Goal: Task Accomplishment & Management: Complete application form

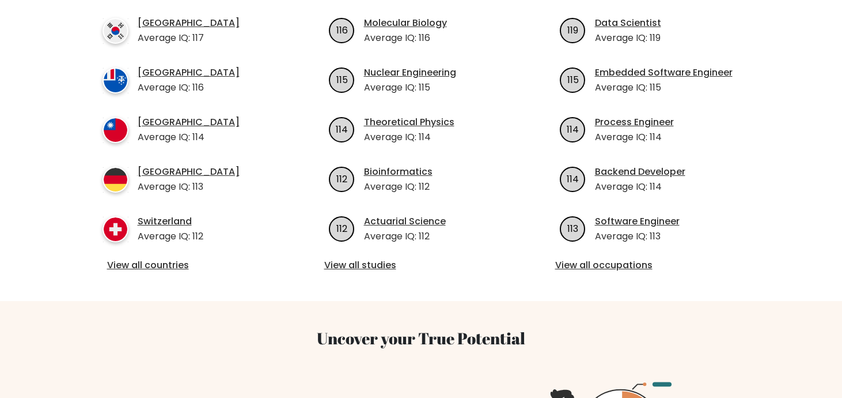
scroll to position [356, 0]
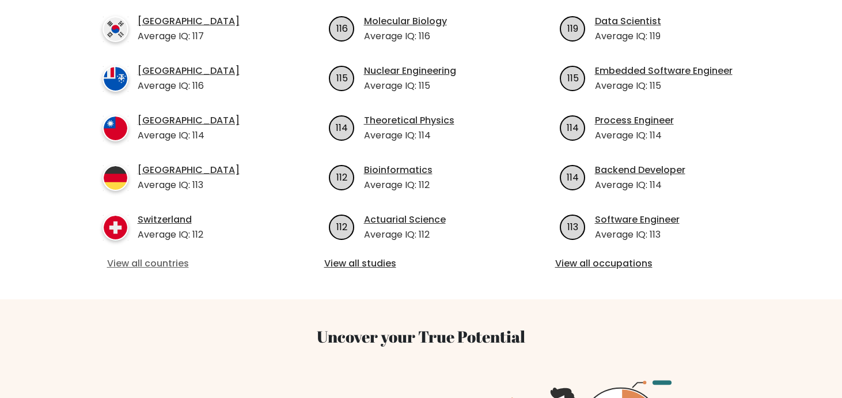
click at [131, 260] on link "View all countries" at bounding box center [190, 263] width 167 height 14
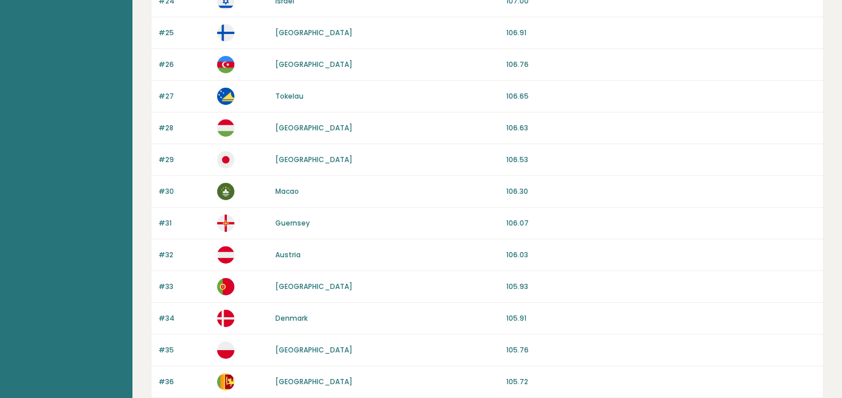
scroll to position [1099, 0]
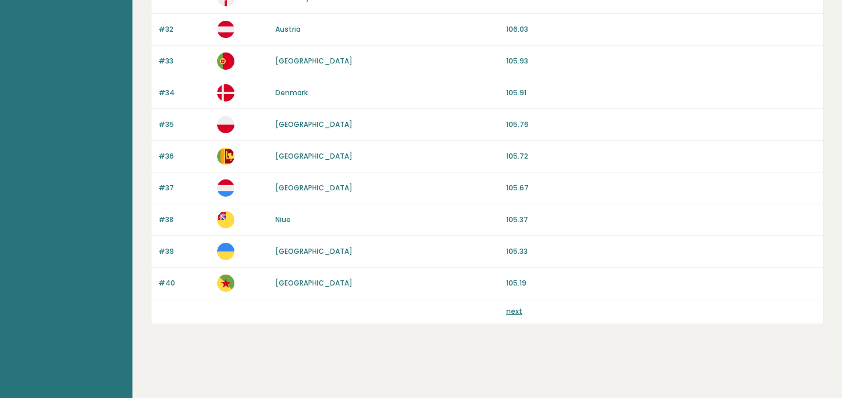
click at [513, 301] on div "next" at bounding box center [488, 311] width 672 height 24
click at [514, 308] on link "next" at bounding box center [515, 311] width 16 height 10
click at [515, 313] on link "next" at bounding box center [515, 311] width 16 height 10
click at [514, 314] on link "next" at bounding box center [515, 311] width 16 height 10
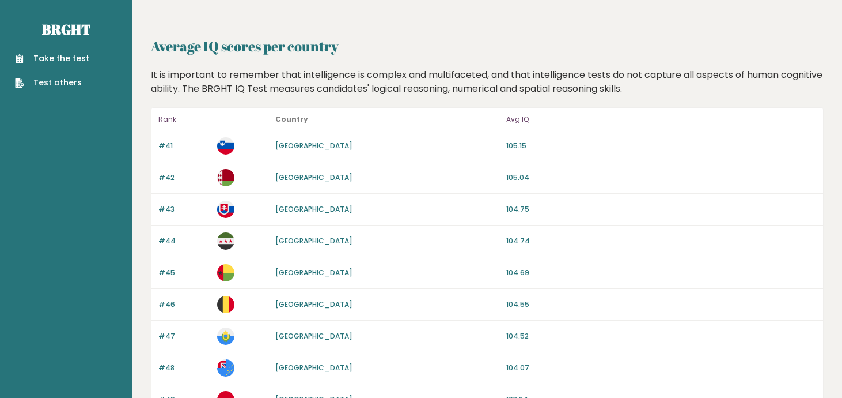
scroll to position [5, 0]
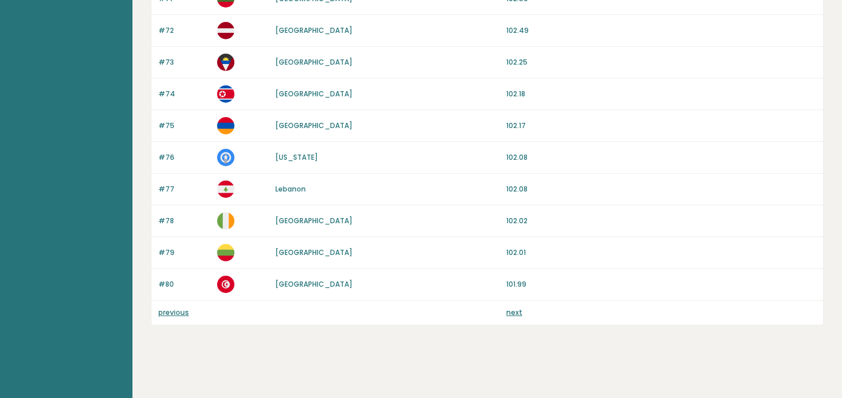
scroll to position [1099, 0]
click at [515, 310] on link "next" at bounding box center [515, 311] width 16 height 10
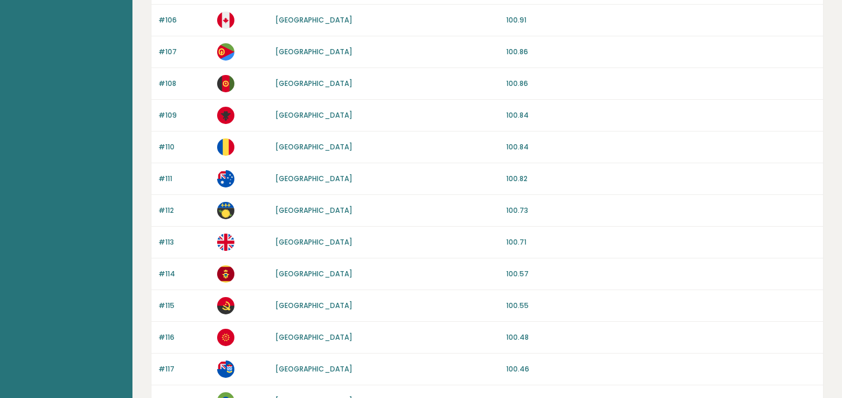
scroll to position [947, 0]
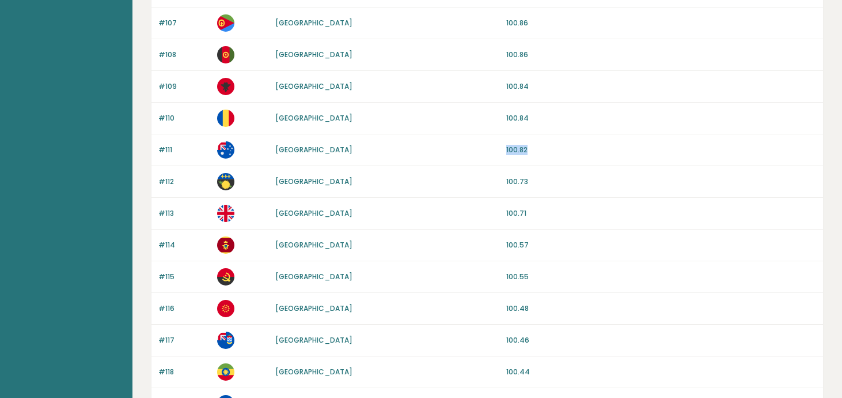
drag, startPoint x: 501, startPoint y: 149, endPoint x: 538, endPoint y: 148, distance: 37.5
click at [539, 148] on div "#111 Australia 100.82" at bounding box center [488, 150] width 672 height 32
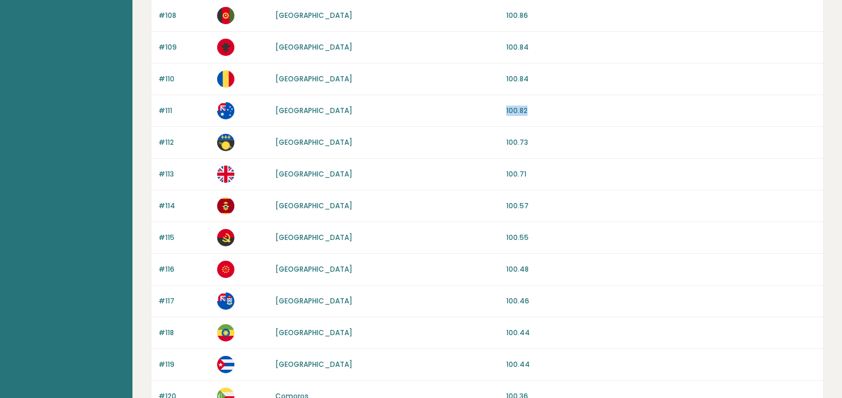
scroll to position [1099, 0]
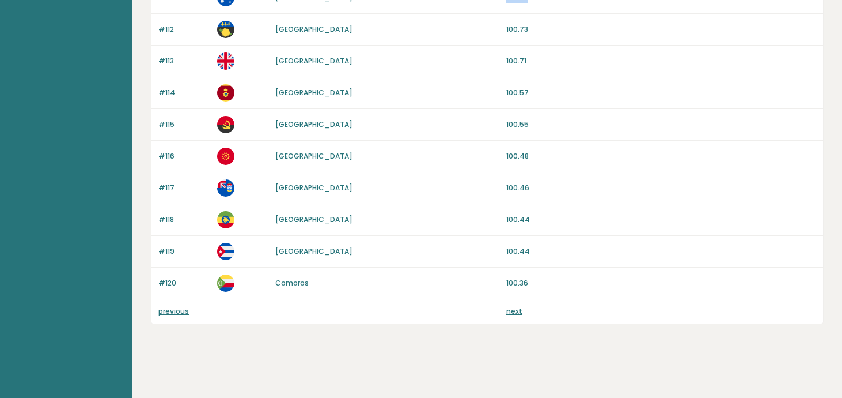
click at [515, 309] on link "next" at bounding box center [515, 311] width 16 height 10
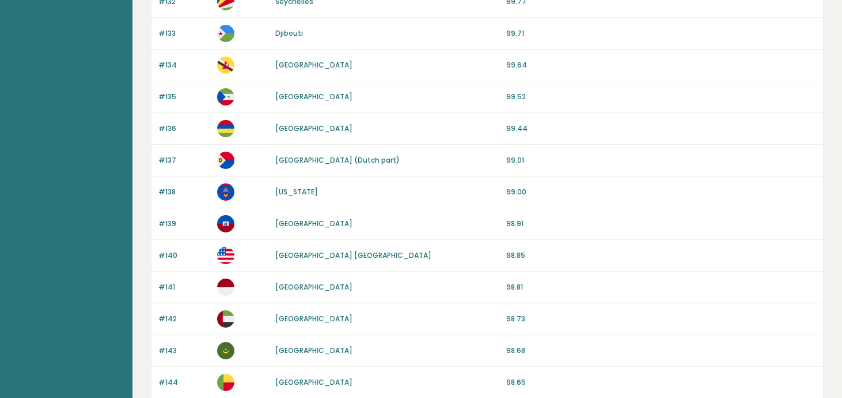
scroll to position [1099, 0]
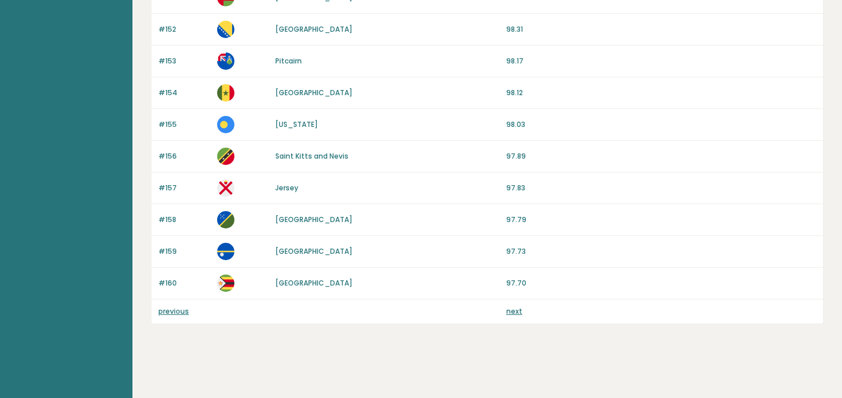
click at [177, 314] on link "previous" at bounding box center [173, 311] width 31 height 10
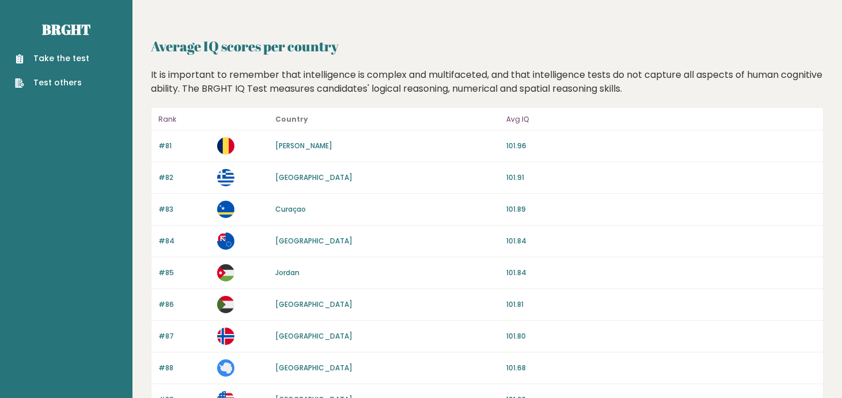
scroll to position [1, 0]
click at [58, 41] on div "Take the test Test others" at bounding box center [66, 63] width 114 height 50
click at [62, 60] on link "Take the test" at bounding box center [52, 58] width 74 height 12
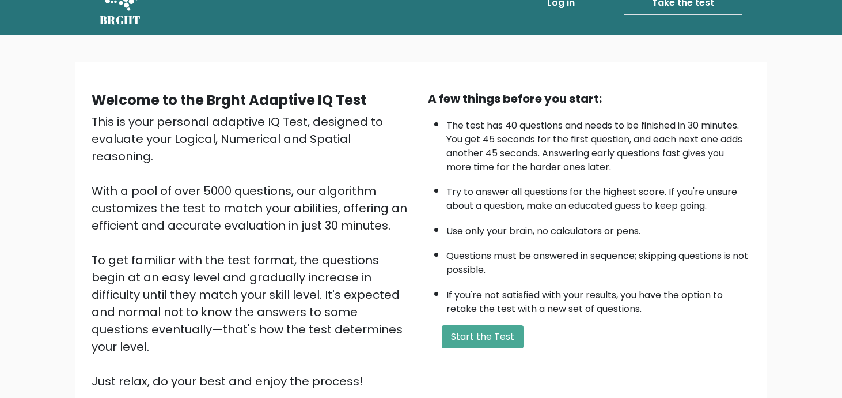
scroll to position [28, 0]
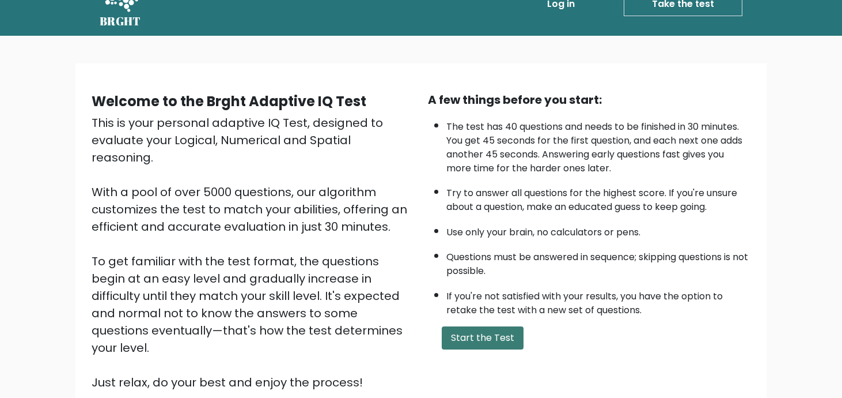
click at [492, 334] on button "Start the Test" at bounding box center [483, 337] width 82 height 23
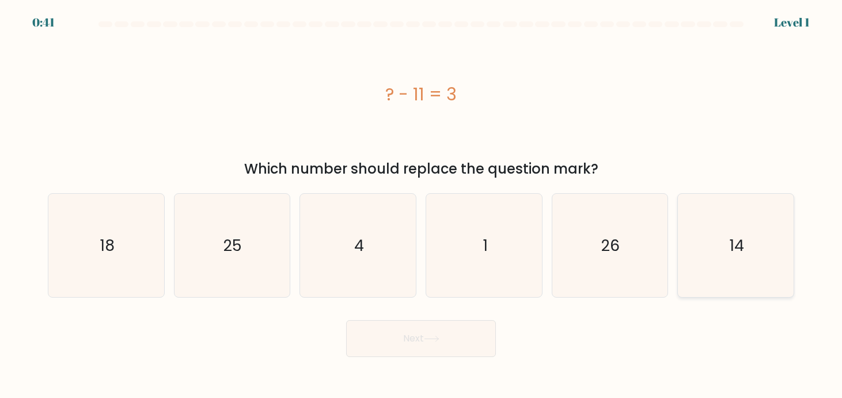
click at [757, 262] on icon "14" at bounding box center [736, 245] width 103 height 103
click at [422, 205] on input "f. 14" at bounding box center [421, 202] width 1 height 6
radio input "true"
click at [393, 340] on button "Next" at bounding box center [421, 338] width 150 height 37
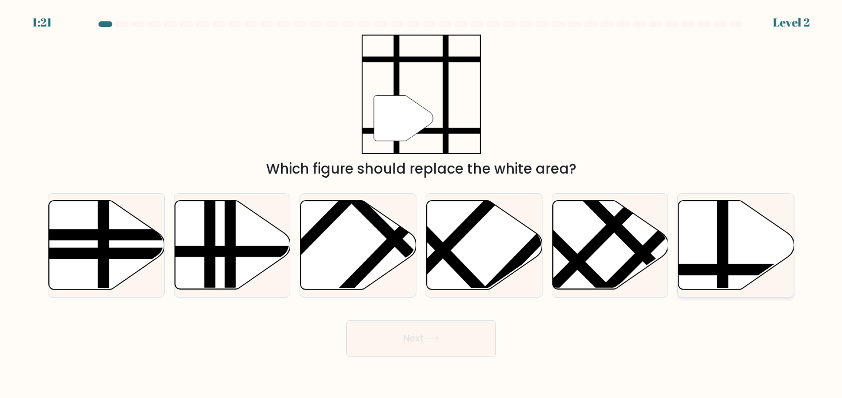
click at [732, 254] on icon at bounding box center [737, 245] width 116 height 89
click at [422, 205] on input "f." at bounding box center [421, 202] width 1 height 6
radio input "true"
click at [445, 349] on button "Next" at bounding box center [421, 338] width 150 height 37
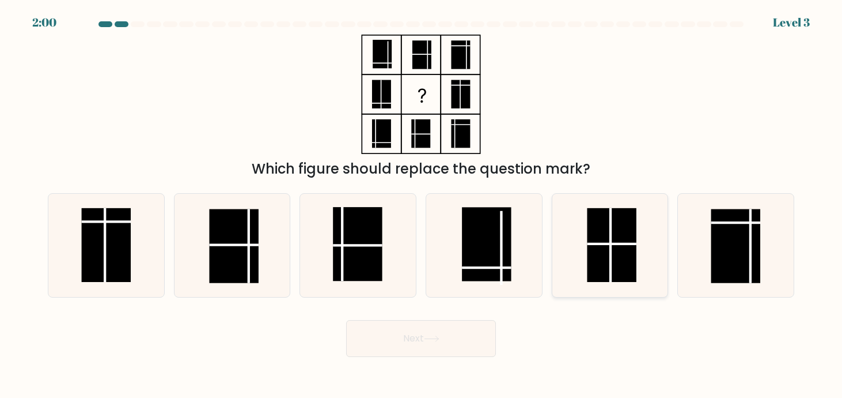
click at [630, 255] on rect at bounding box center [613, 245] width 50 height 74
click at [422, 205] on input "e." at bounding box center [421, 202] width 1 height 6
radio input "true"
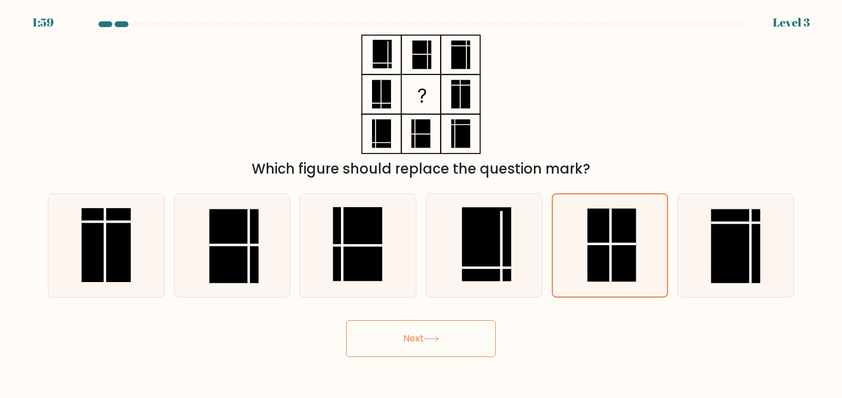
click at [409, 332] on button "Next" at bounding box center [421, 338] width 150 height 37
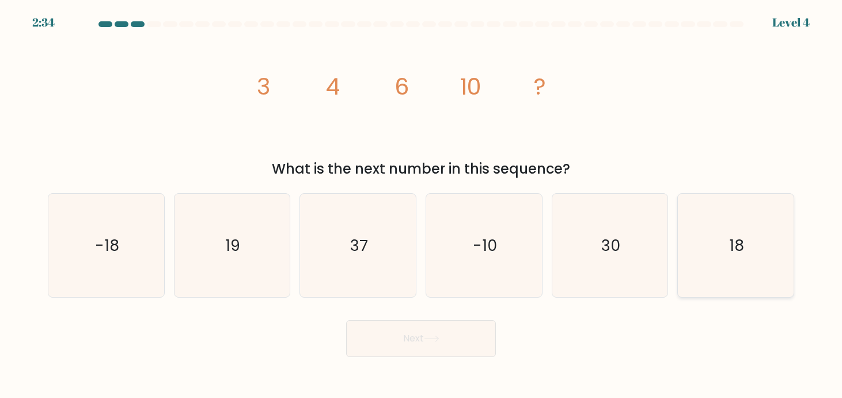
click at [736, 274] on icon "18" at bounding box center [736, 245] width 103 height 103
click at [422, 205] on input "f. 18" at bounding box center [421, 202] width 1 height 6
radio input "true"
click at [407, 338] on button "Next" at bounding box center [421, 338] width 150 height 37
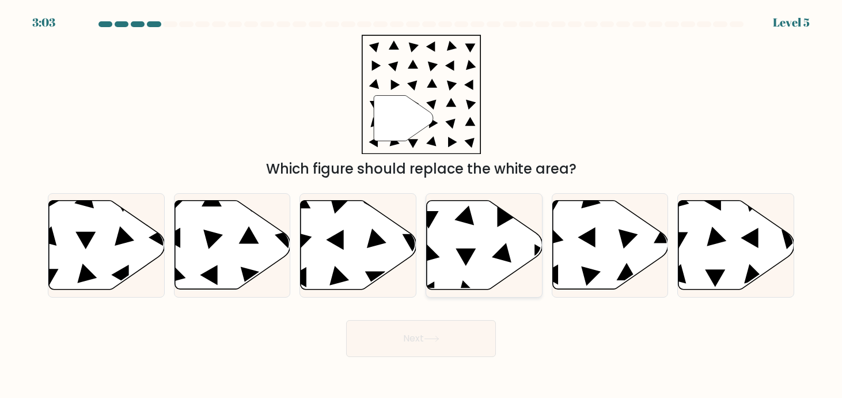
click at [466, 269] on icon at bounding box center [485, 245] width 116 height 89
click at [422, 205] on input "d." at bounding box center [421, 202] width 1 height 6
radio input "true"
click at [414, 352] on button "Next" at bounding box center [421, 338] width 150 height 37
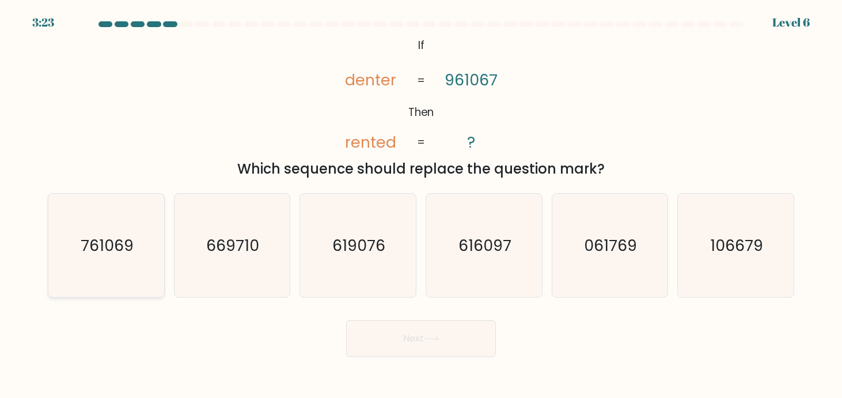
click at [90, 262] on icon "761069" at bounding box center [106, 245] width 103 height 103
click at [421, 205] on input "a. 761069" at bounding box center [421, 202] width 1 height 6
radio input "true"
click at [471, 326] on button "Next" at bounding box center [421, 338] width 150 height 37
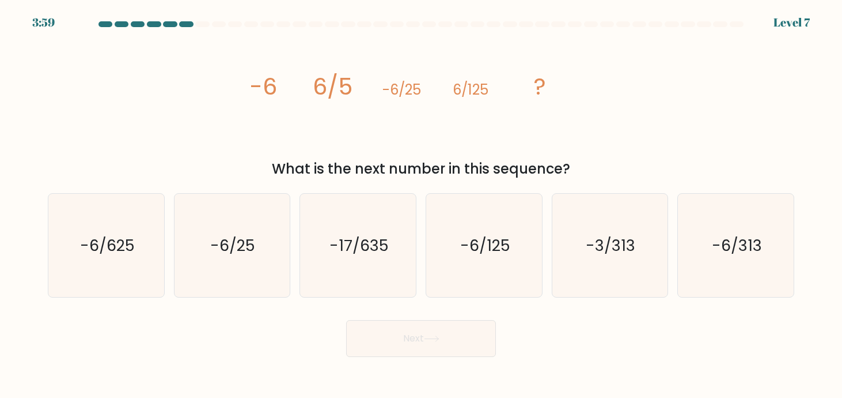
click at [104, 274] on icon "-6/625" at bounding box center [106, 245] width 103 height 103
click at [421, 205] on input "a. -6/625" at bounding box center [421, 202] width 1 height 6
radio input "true"
click at [433, 344] on button "Next" at bounding box center [421, 338] width 150 height 37
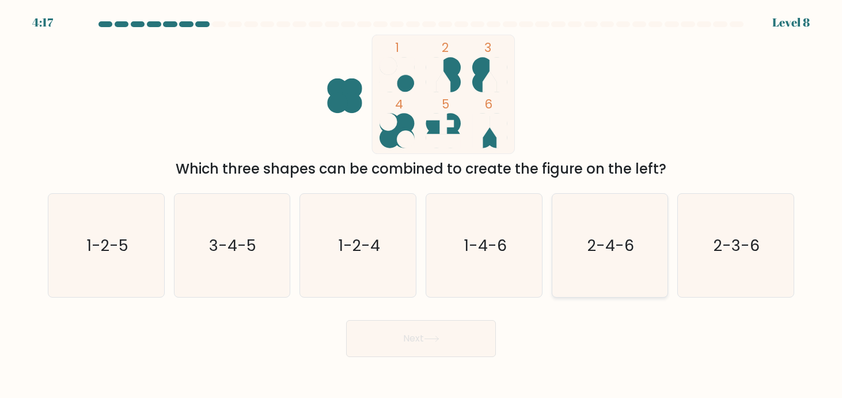
click at [641, 289] on icon "2-4-6" at bounding box center [609, 245] width 103 height 103
click at [422, 205] on input "e. 2-4-6" at bounding box center [421, 202] width 1 height 6
radio input "true"
click at [716, 269] on icon "2-3-6" at bounding box center [736, 245] width 103 height 103
click at [422, 205] on input "f. 2-3-6" at bounding box center [421, 202] width 1 height 6
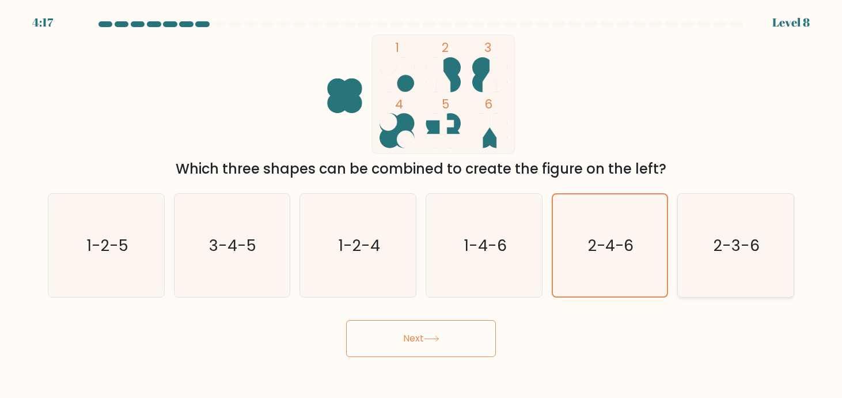
radio input "true"
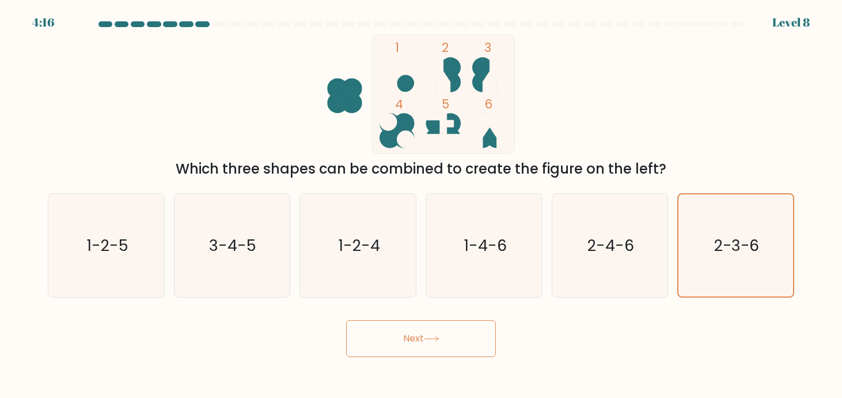
click at [448, 345] on button "Next" at bounding box center [421, 338] width 150 height 37
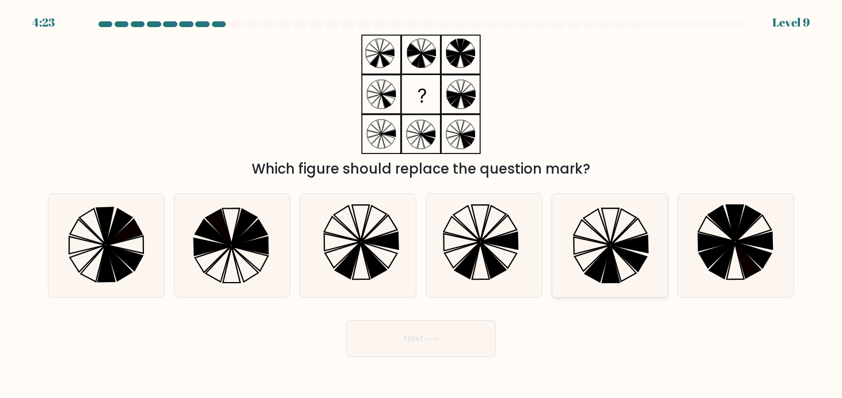
click at [619, 263] on icon at bounding box center [609, 245] width 103 height 103
click at [422, 205] on input "e." at bounding box center [421, 202] width 1 height 6
radio input "true"
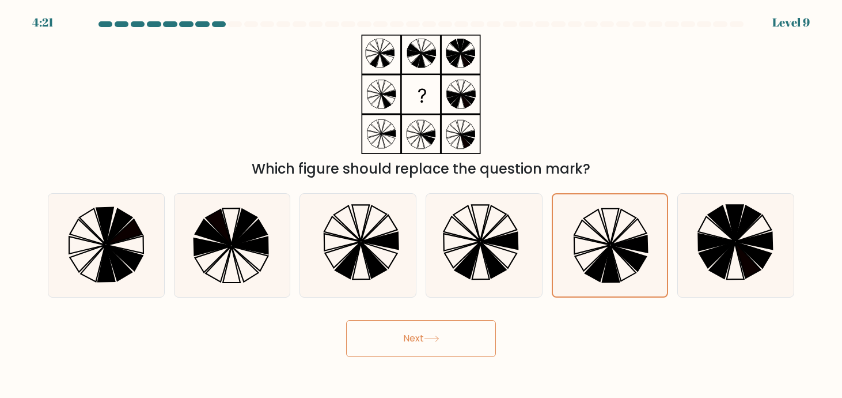
click at [439, 329] on button "Next" at bounding box center [421, 338] width 150 height 37
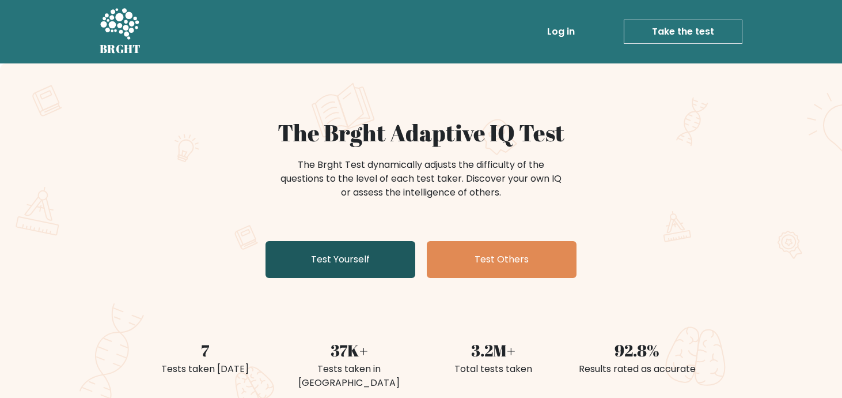
click at [361, 267] on link "Test Yourself" at bounding box center [341, 259] width 150 height 37
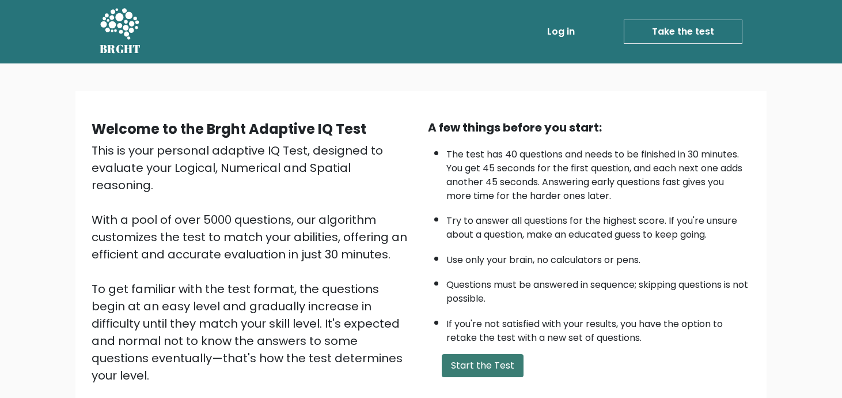
click at [496, 356] on button "Start the Test" at bounding box center [483, 365] width 82 height 23
click at [474, 366] on button "Start the Test" at bounding box center [483, 365] width 82 height 23
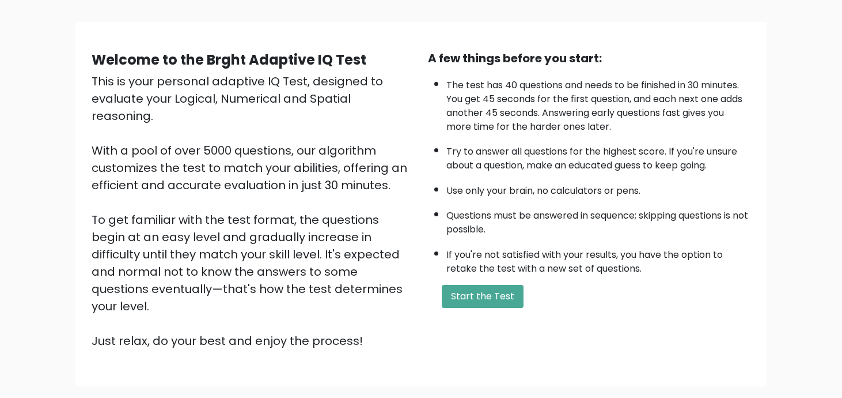
scroll to position [72, 0]
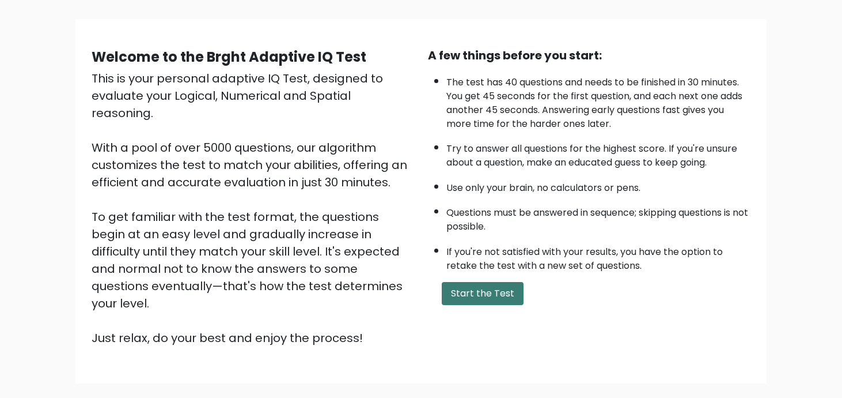
click at [473, 289] on button "Start the Test" at bounding box center [483, 293] width 82 height 23
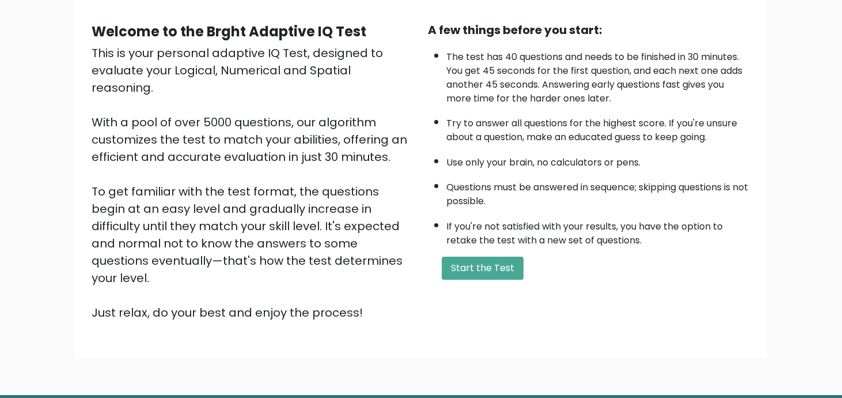
scroll to position [96, 0]
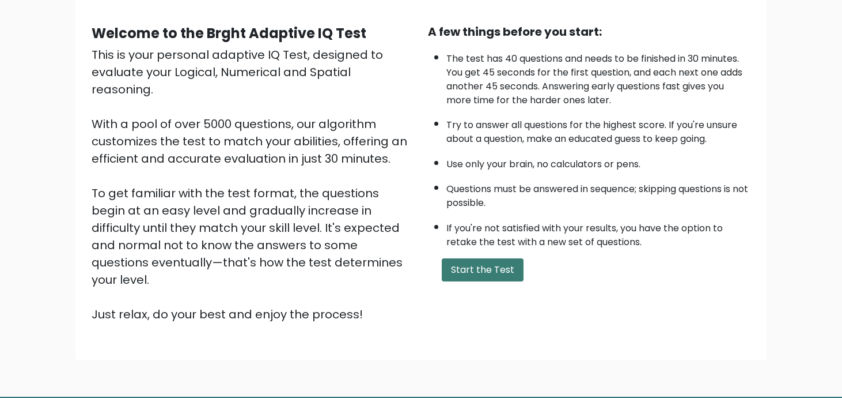
click at [487, 277] on button "Start the Test" at bounding box center [483, 269] width 82 height 23
click at [480, 263] on button "Start the Test" at bounding box center [483, 269] width 82 height 23
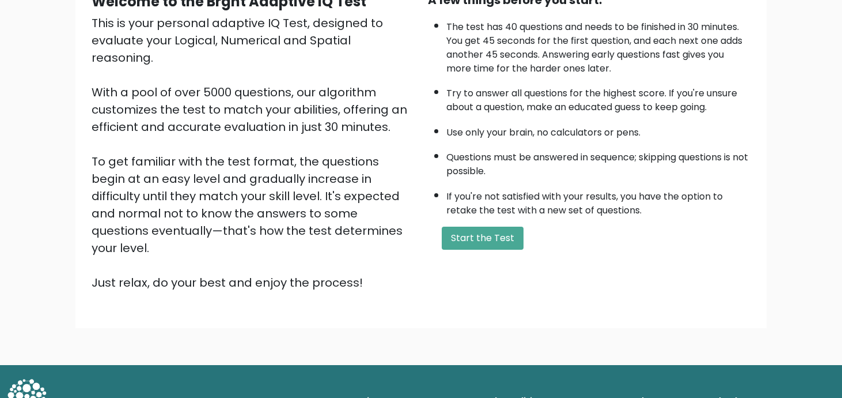
scroll to position [130, 0]
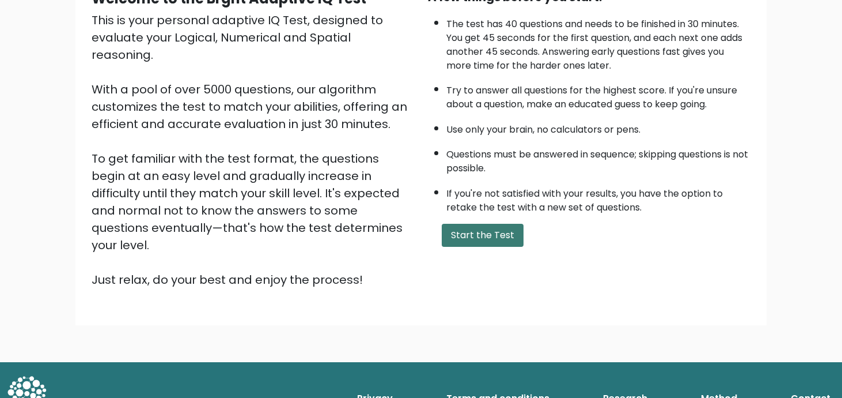
click at [472, 239] on button "Start the Test" at bounding box center [483, 235] width 82 height 23
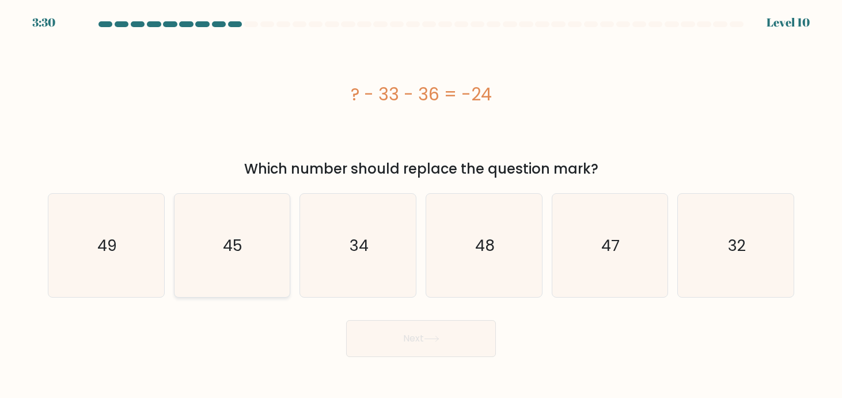
click at [271, 242] on icon "45" at bounding box center [231, 245] width 103 height 103
click at [421, 205] on input "b. 45" at bounding box center [421, 202] width 1 height 6
radio input "true"
click at [413, 338] on button "Next" at bounding box center [421, 338] width 150 height 37
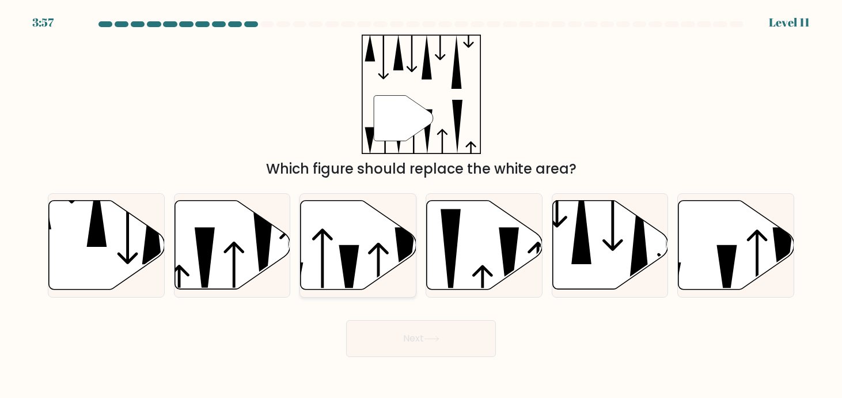
click at [338, 264] on icon at bounding box center [359, 245] width 116 height 89
click at [421, 205] on input "c." at bounding box center [421, 202] width 1 height 6
radio input "true"
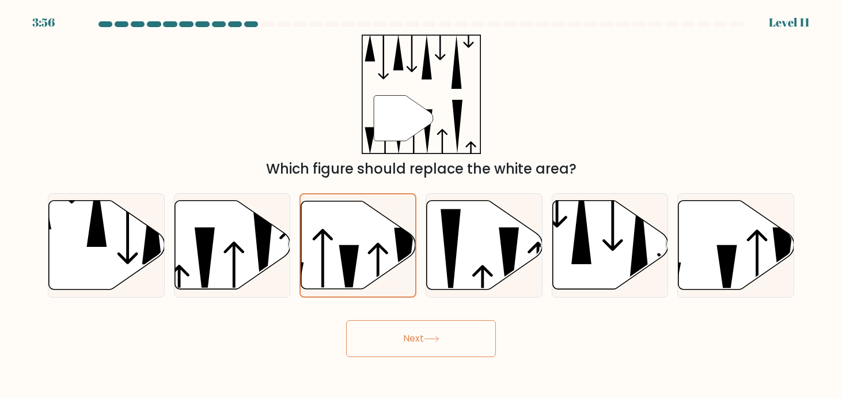
click at [418, 330] on button "Next" at bounding box center [421, 338] width 150 height 37
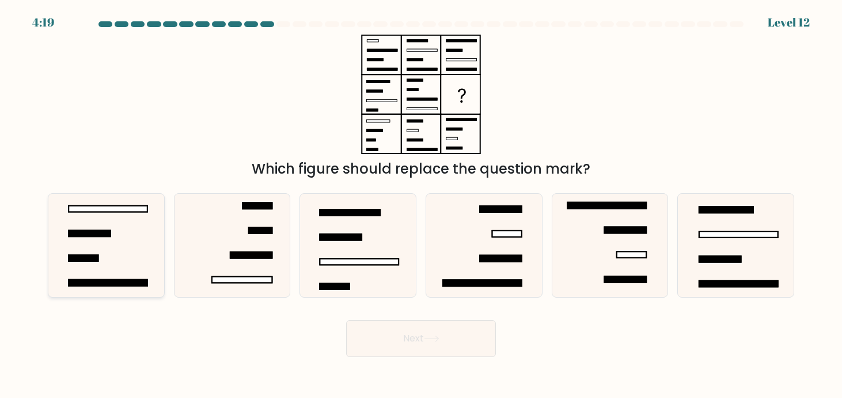
click at [107, 237] on icon at bounding box center [106, 245] width 103 height 103
click at [421, 205] on input "a." at bounding box center [421, 202] width 1 height 6
radio input "true"
click at [413, 339] on button "Next" at bounding box center [421, 338] width 150 height 37
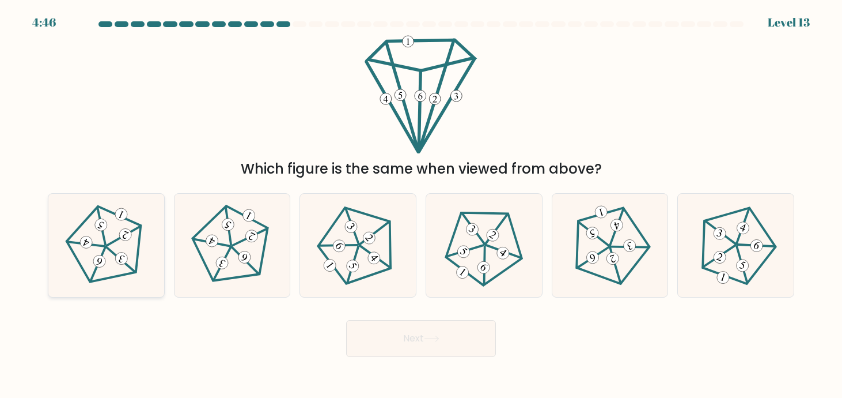
click at [100, 247] on icon at bounding box center [106, 245] width 82 height 82
click at [421, 205] on input "a." at bounding box center [421, 202] width 1 height 6
radio input "true"
click at [381, 334] on button "Next" at bounding box center [421, 338] width 150 height 37
click at [441, 343] on button "Next" at bounding box center [421, 338] width 150 height 37
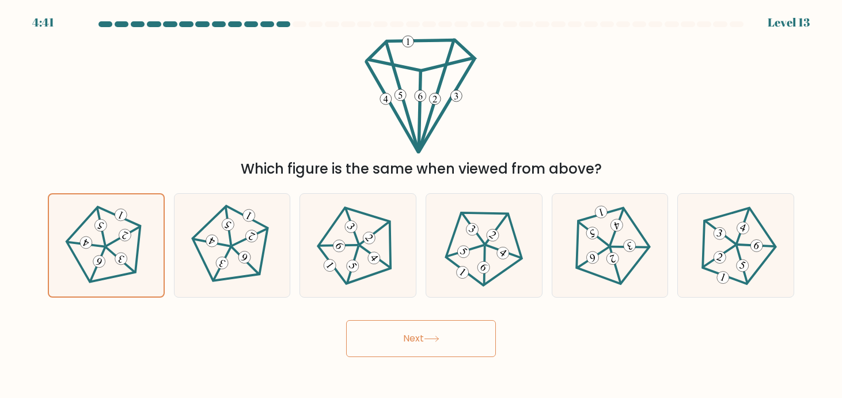
click at [407, 342] on button "Next" at bounding box center [421, 338] width 150 height 37
click at [419, 326] on button "Next" at bounding box center [421, 338] width 150 height 37
click at [413, 339] on button "Next" at bounding box center [421, 338] width 150 height 37
click at [453, 341] on button "Next" at bounding box center [421, 338] width 150 height 37
click at [107, 258] on icon at bounding box center [106, 246] width 82 height 82
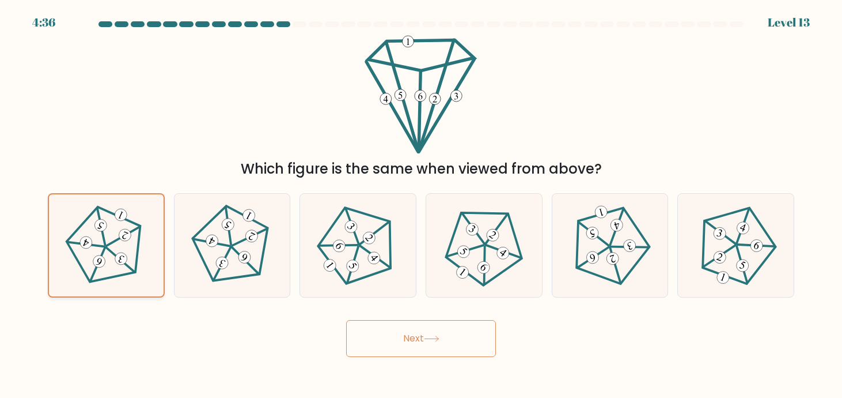
click at [421, 205] on input "a." at bounding box center [421, 202] width 1 height 6
click at [405, 339] on button "Next" at bounding box center [421, 338] width 150 height 37
click at [395, 340] on button "Next" at bounding box center [421, 338] width 150 height 37
click at [138, 230] on icon at bounding box center [106, 245] width 82 height 82
click at [421, 205] on input "a." at bounding box center [421, 202] width 1 height 6
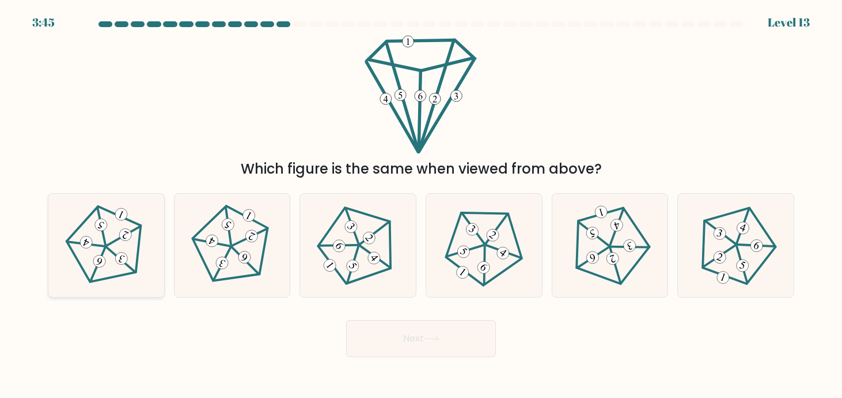
radio input "true"
click at [415, 344] on button "Next" at bounding box center [421, 338] width 150 height 37
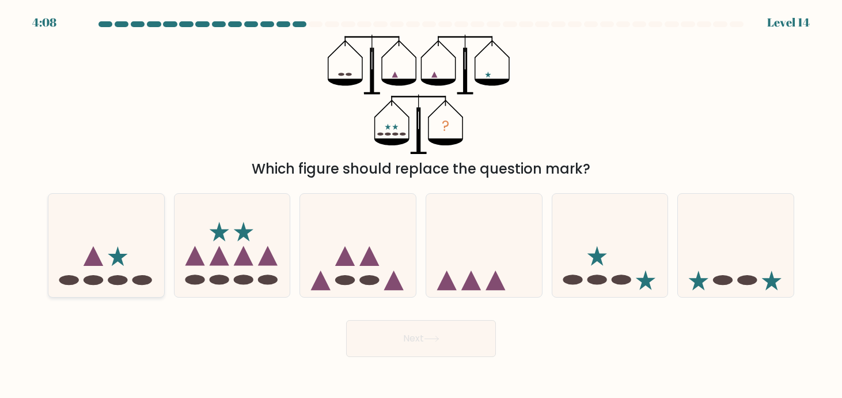
click at [89, 247] on icon at bounding box center [106, 245] width 116 height 96
click at [421, 205] on input "a." at bounding box center [421, 202] width 1 height 6
radio input "true"
click at [406, 342] on button "Next" at bounding box center [421, 338] width 150 height 37
click at [433, 339] on icon at bounding box center [432, 338] width 16 height 6
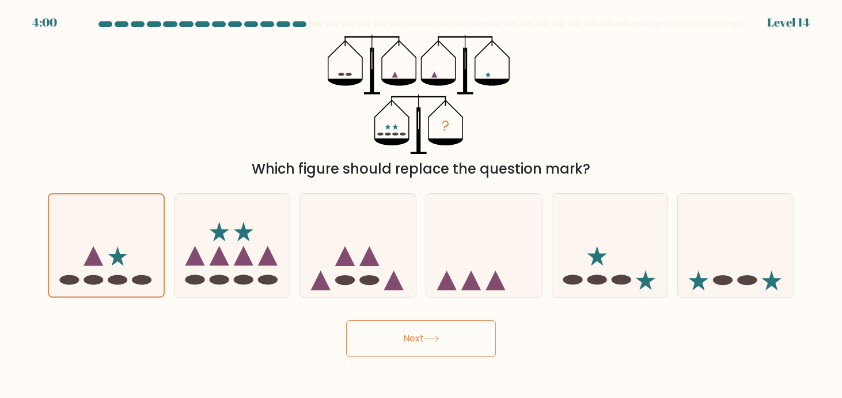
click at [405, 331] on button "Next" at bounding box center [421, 338] width 150 height 37
click at [405, 343] on button "Next" at bounding box center [421, 338] width 150 height 37
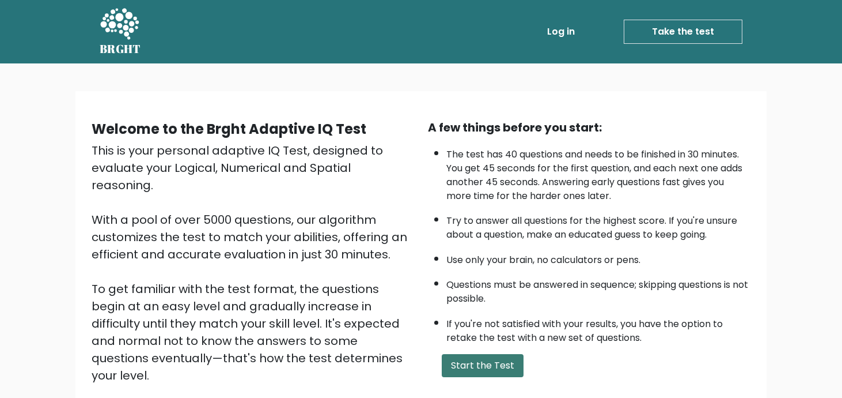
click at [488, 365] on button "Start the Test" at bounding box center [483, 365] width 82 height 23
click at [662, 31] on link "Take the test" at bounding box center [683, 32] width 119 height 24
click at [570, 30] on link "Log in" at bounding box center [561, 31] width 37 height 23
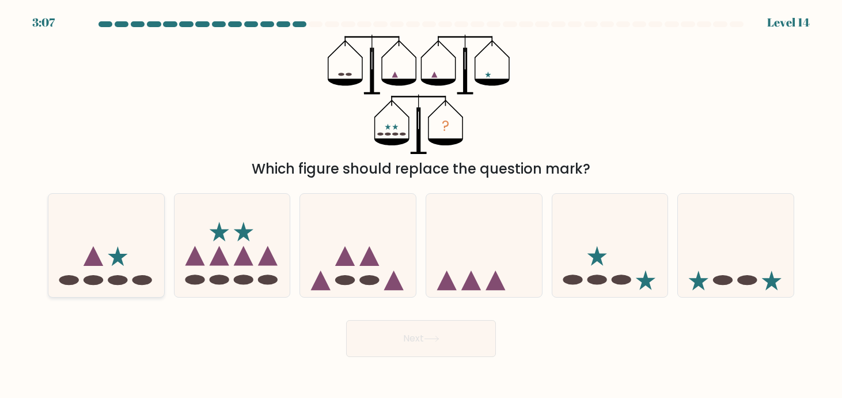
click at [117, 255] on icon at bounding box center [118, 256] width 20 height 20
click at [421, 205] on input "a." at bounding box center [421, 202] width 1 height 6
radio input "true"
click at [419, 337] on button "Next" at bounding box center [421, 338] width 150 height 37
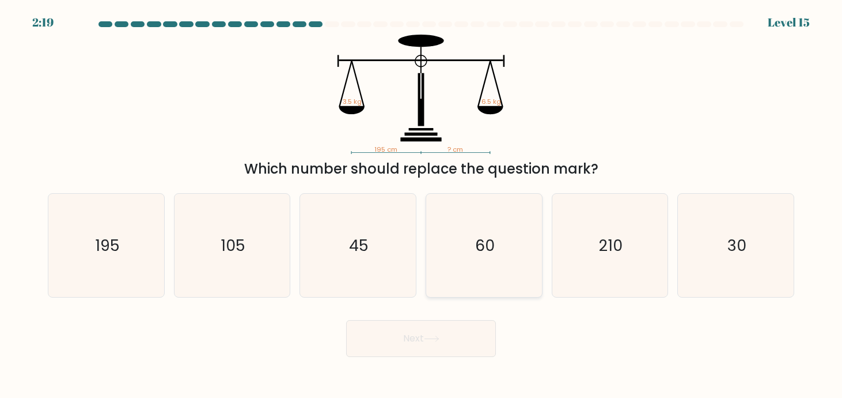
click at [493, 244] on text "60" at bounding box center [485, 245] width 20 height 21
click at [422, 205] on input "d. 60" at bounding box center [421, 202] width 1 height 6
radio input "true"
click at [439, 343] on button "Next" at bounding box center [421, 338] width 150 height 37
click at [414, 342] on button "Next" at bounding box center [421, 338] width 150 height 37
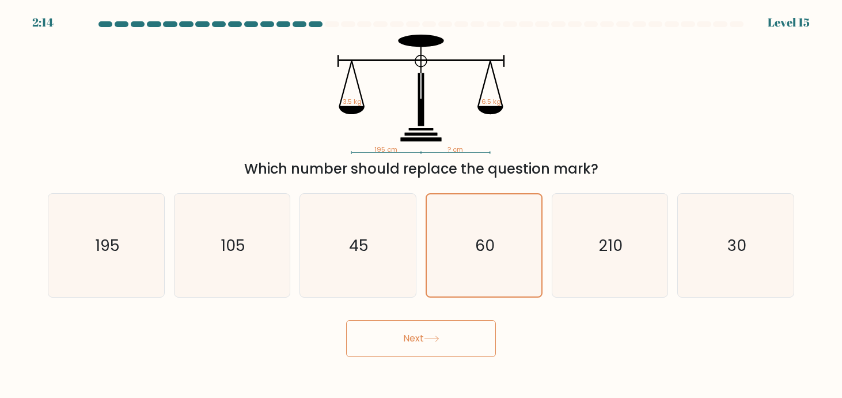
click at [475, 343] on button "Next" at bounding box center [421, 338] width 150 height 37
click at [346, 248] on icon "45" at bounding box center [358, 245] width 103 height 103
click at [421, 205] on input "c. 45" at bounding box center [421, 202] width 1 height 6
radio input "true"
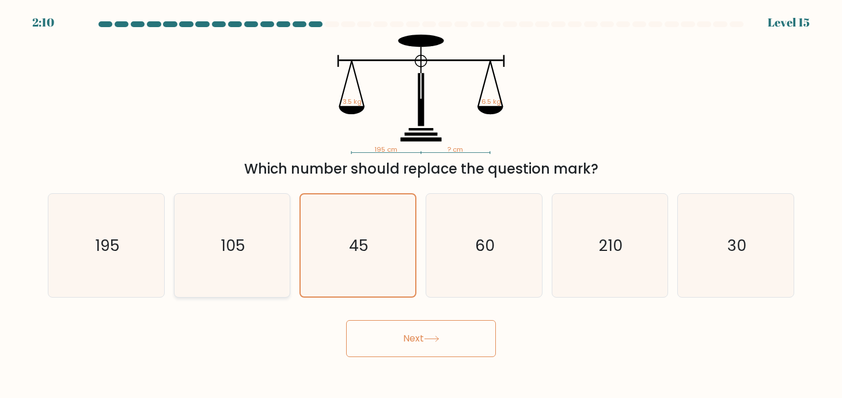
click at [281, 260] on icon "105" at bounding box center [231, 245] width 103 height 103
click at [421, 205] on input "b. 105" at bounding box center [421, 202] width 1 height 6
radio input "true"
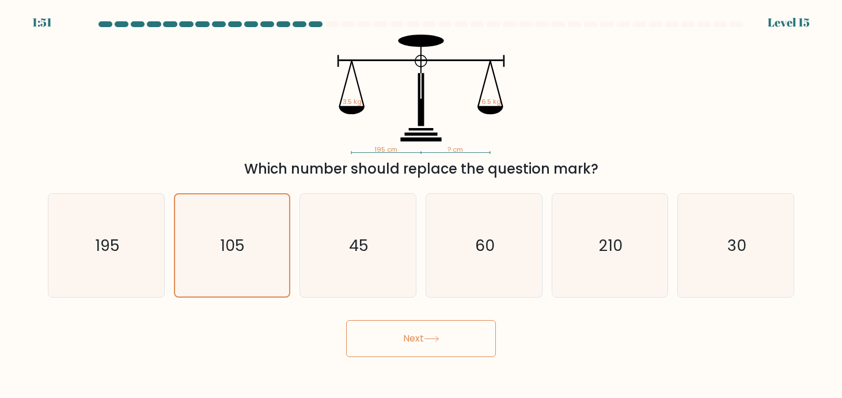
click at [457, 341] on button "Next" at bounding box center [421, 338] width 150 height 37
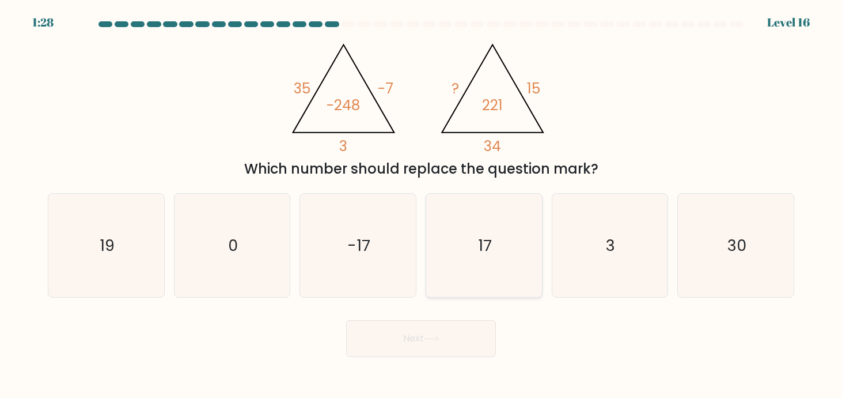
click at [496, 217] on icon "17" at bounding box center [484, 245] width 103 height 103
click at [422, 205] on input "d. 17" at bounding box center [421, 202] width 1 height 6
radio input "true"
click at [423, 343] on button "Next" at bounding box center [421, 338] width 150 height 37
click at [462, 332] on button "Next" at bounding box center [421, 338] width 150 height 37
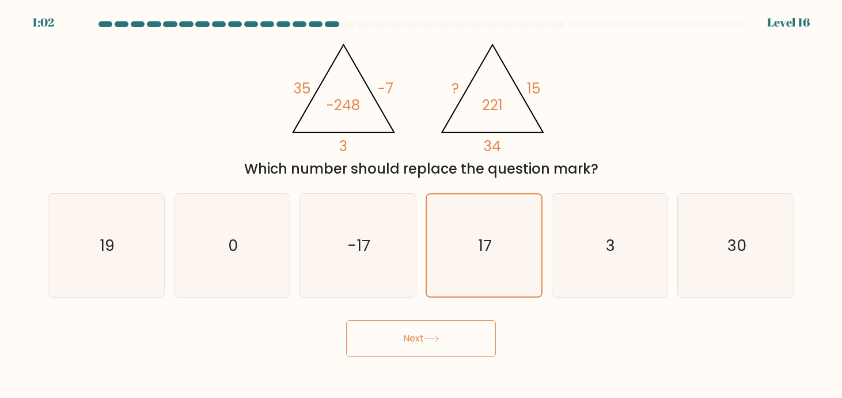
click at [462, 332] on button "Next" at bounding box center [421, 338] width 150 height 37
click at [433, 338] on icon at bounding box center [432, 338] width 16 height 6
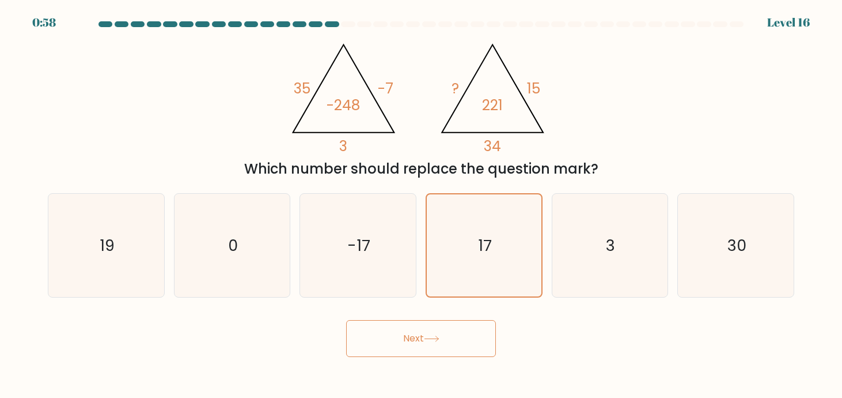
click at [409, 338] on button "Next" at bounding box center [421, 338] width 150 height 37
click at [489, 335] on button "Next" at bounding box center [421, 338] width 150 height 37
click at [455, 337] on button "Next" at bounding box center [421, 338] width 150 height 37
click at [389, 331] on button "Next" at bounding box center [421, 338] width 150 height 37
click at [477, 336] on button "Next" at bounding box center [421, 338] width 150 height 37
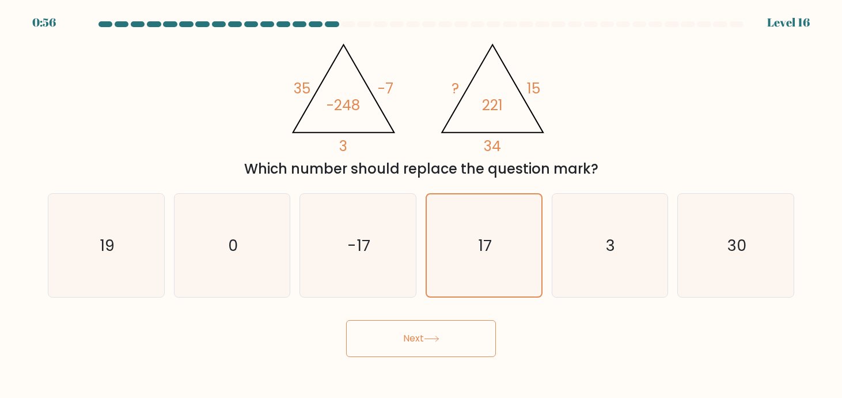
click at [477, 336] on button "Next" at bounding box center [421, 338] width 150 height 37
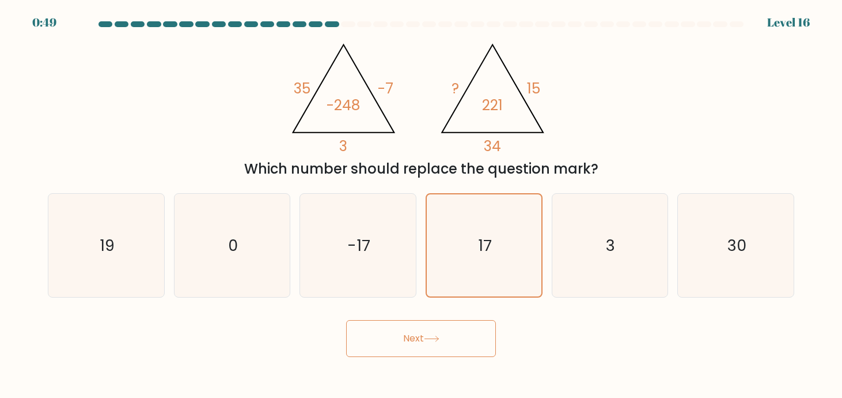
click at [477, 336] on button "Next" at bounding box center [421, 338] width 150 height 37
click at [452, 334] on button "Next" at bounding box center [421, 338] width 150 height 37
click at [449, 342] on button "Next" at bounding box center [421, 338] width 150 height 37
click at [448, 342] on button "Next" at bounding box center [421, 338] width 150 height 37
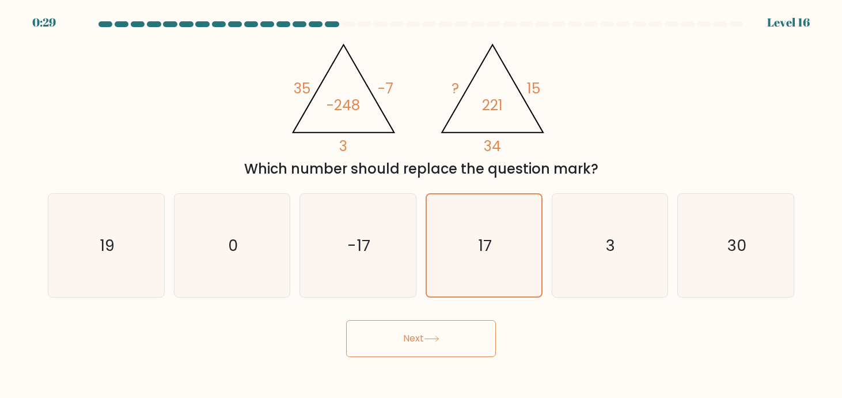
click at [448, 342] on button "Next" at bounding box center [421, 338] width 150 height 37
click at [403, 336] on button "Next" at bounding box center [421, 338] width 150 height 37
click at [437, 337] on icon at bounding box center [432, 338] width 16 height 6
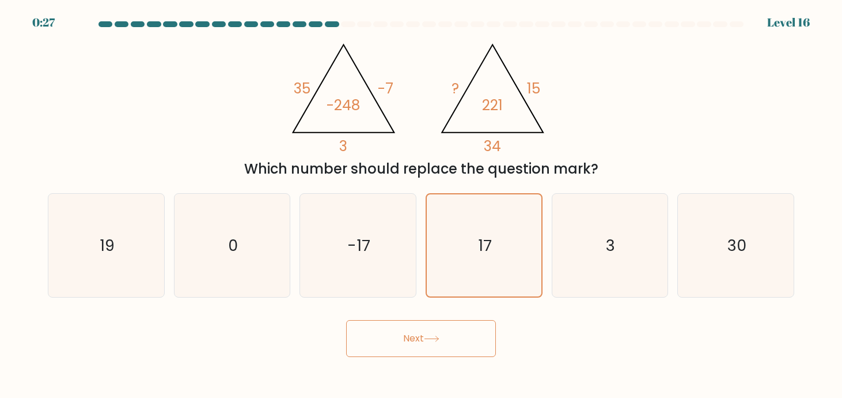
click at [476, 337] on button "Next" at bounding box center [421, 338] width 150 height 37
click at [312, 23] on div at bounding box center [316, 24] width 14 height 6
click at [421, 345] on button "Next" at bounding box center [421, 338] width 150 height 37
click at [423, 342] on button "Next" at bounding box center [421, 338] width 150 height 37
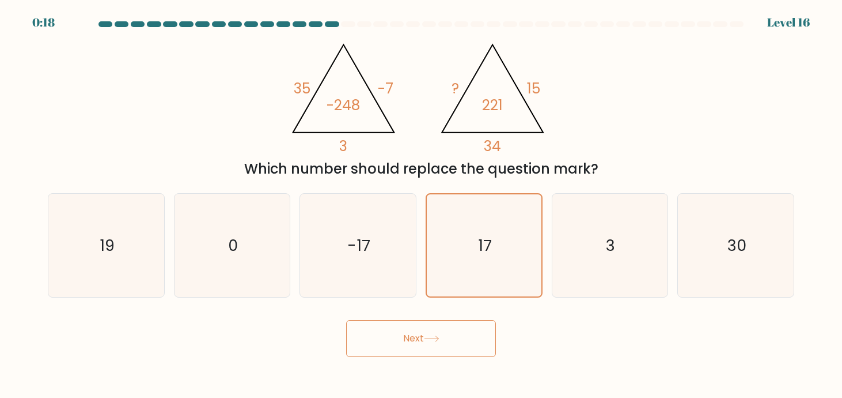
click at [403, 330] on button "Next" at bounding box center [421, 338] width 150 height 37
click at [414, 344] on button "Next" at bounding box center [421, 338] width 150 height 37
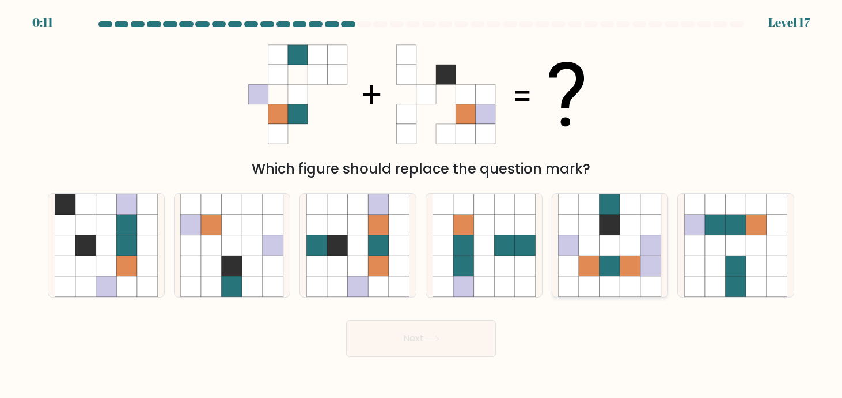
click at [600, 274] on icon at bounding box center [610, 265] width 21 height 21
click at [422, 205] on input "e." at bounding box center [421, 202] width 1 height 6
radio input "true"
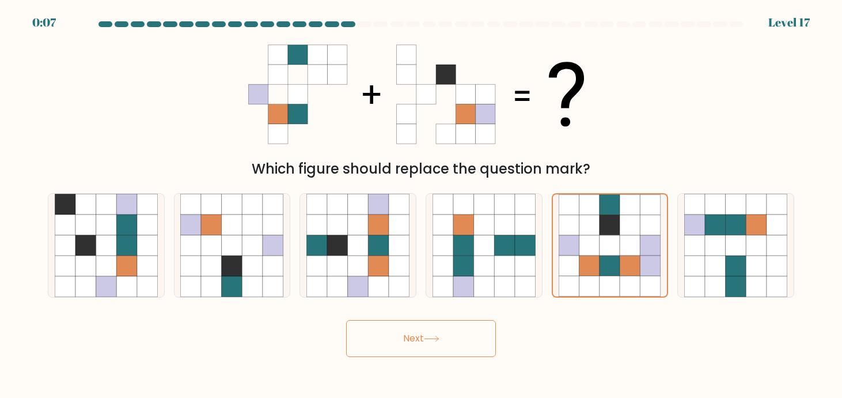
click at [407, 345] on button "Next" at bounding box center [421, 338] width 150 height 37
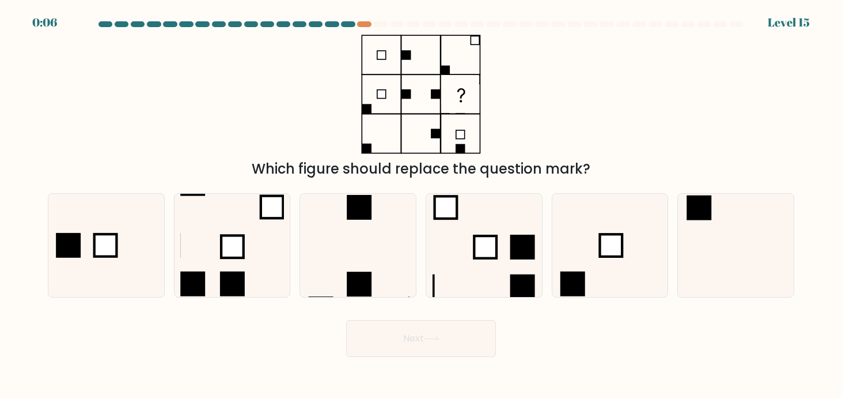
click at [407, 345] on button "Next" at bounding box center [421, 338] width 150 height 37
click at [532, 152] on div "Which figure should replace the question mark?" at bounding box center [421, 107] width 761 height 145
click at [603, 274] on icon at bounding box center [609, 245] width 103 height 103
click at [422, 205] on input "e." at bounding box center [421, 202] width 1 height 6
radio input "true"
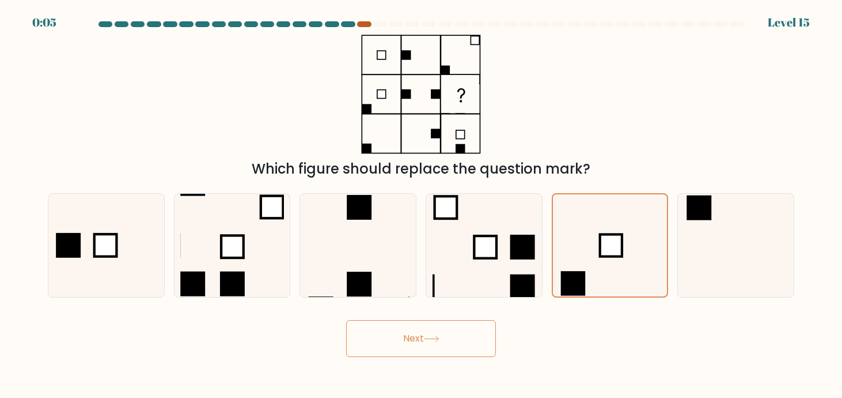
click at [364, 25] on div at bounding box center [364, 24] width 14 height 6
click at [366, 25] on div at bounding box center [364, 24] width 14 height 6
click at [363, 24] on div at bounding box center [364, 24] width 14 height 6
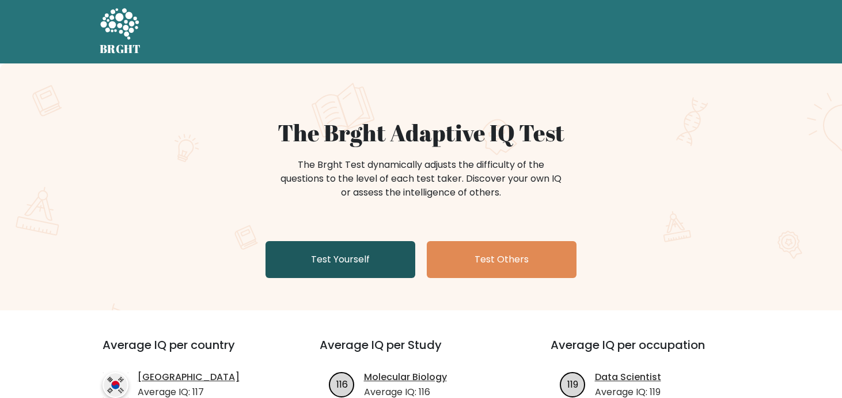
click at [326, 263] on link "Test Yourself" at bounding box center [341, 259] width 150 height 37
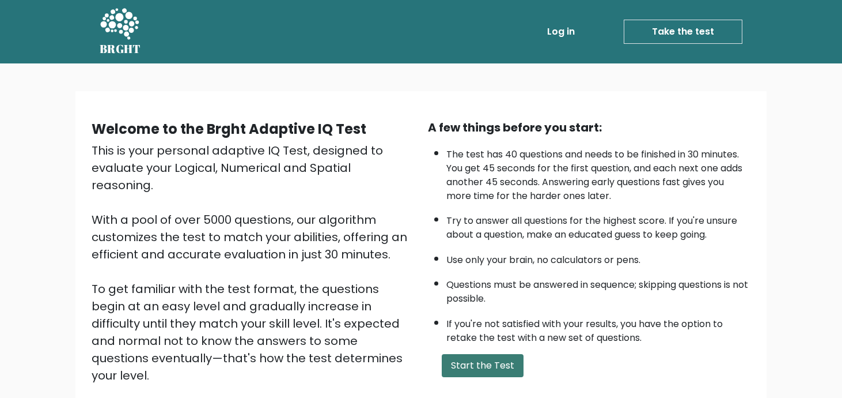
click at [487, 375] on button "Start the Test" at bounding box center [483, 365] width 82 height 23
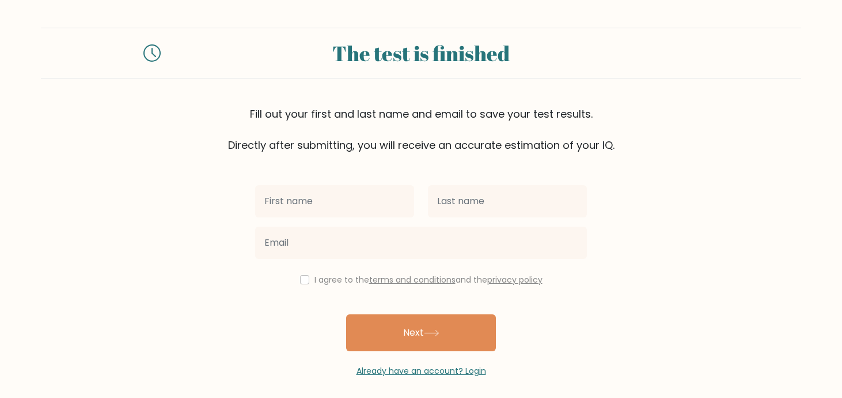
scroll to position [7, 0]
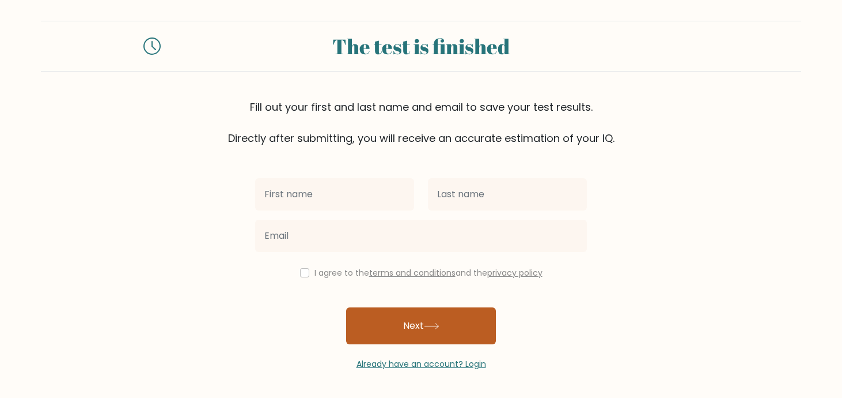
click at [357, 316] on button "Next" at bounding box center [421, 325] width 150 height 37
click at [402, 326] on button "Next" at bounding box center [421, 325] width 150 height 37
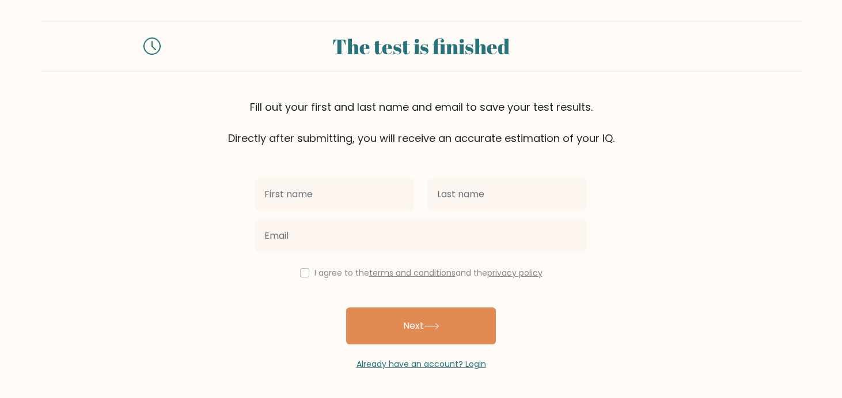
click at [153, 45] on icon at bounding box center [151, 45] width 17 height 17
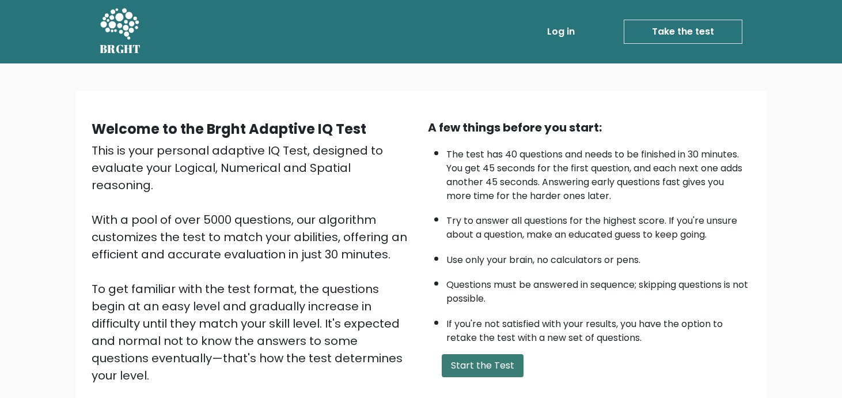
click at [481, 372] on button "Start the Test" at bounding box center [483, 365] width 82 height 23
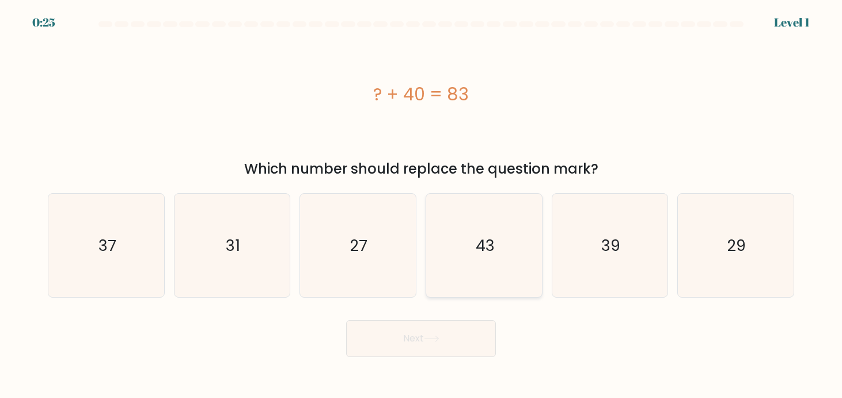
click at [520, 278] on icon "43" at bounding box center [484, 245] width 103 height 103
click at [422, 205] on input "d. 43" at bounding box center [421, 202] width 1 height 6
radio input "true"
click at [456, 344] on button "Next" at bounding box center [421, 338] width 150 height 37
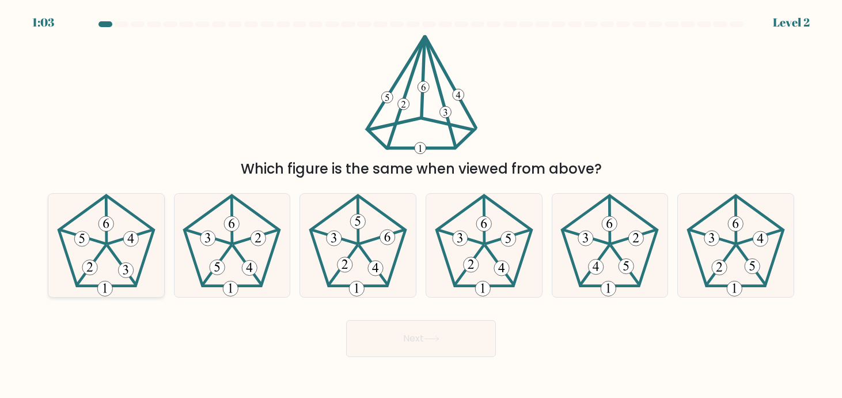
click at [116, 273] on icon at bounding box center [106, 245] width 103 height 103
click at [421, 205] on input "a." at bounding box center [421, 202] width 1 height 6
radio input "true"
click at [390, 347] on button "Next" at bounding box center [421, 338] width 150 height 37
click at [419, 336] on button "Next" at bounding box center [421, 338] width 150 height 37
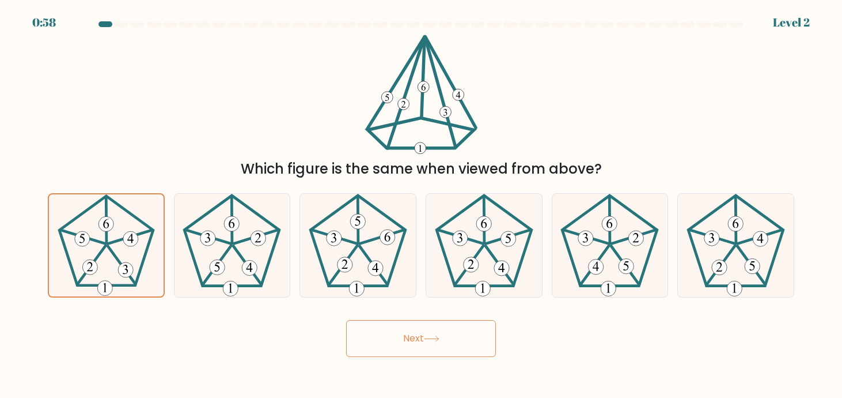
click at [419, 336] on button "Next" at bounding box center [421, 338] width 150 height 37
click at [471, 335] on button "Next" at bounding box center [421, 338] width 150 height 37
click at [453, 338] on button "Next" at bounding box center [421, 338] width 150 height 37
click at [431, 338] on icon at bounding box center [432, 338] width 16 height 6
click at [430, 337] on icon at bounding box center [432, 338] width 16 height 6
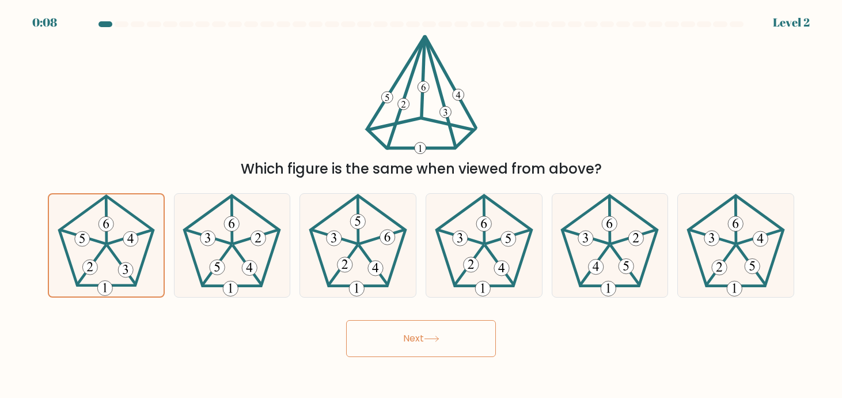
click at [415, 336] on button "Next" at bounding box center [421, 338] width 150 height 37
click at [494, 337] on button "Next" at bounding box center [421, 338] width 150 height 37
click at [483, 349] on button "Next" at bounding box center [421, 338] width 150 height 37
click at [424, 347] on button "Next" at bounding box center [421, 338] width 150 height 37
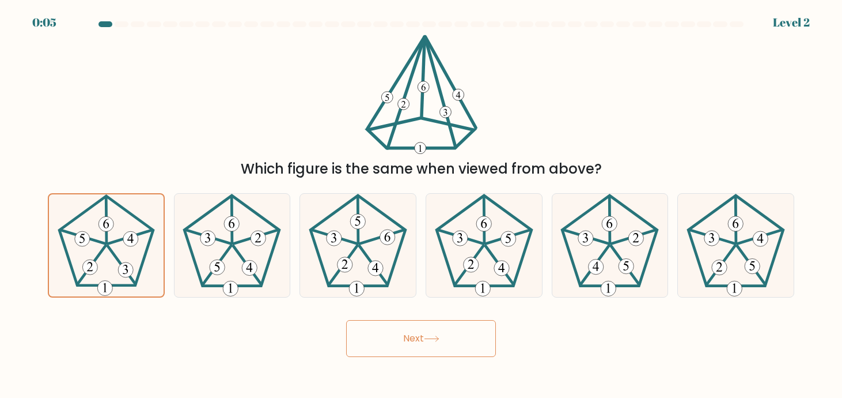
click at [424, 347] on button "Next" at bounding box center [421, 338] width 150 height 37
click at [120, 274] on 393 at bounding box center [125, 269] width 15 height 15
click at [421, 205] on input "a." at bounding box center [421, 202] width 1 height 6
click at [120, 274] on 393 at bounding box center [125, 269] width 15 height 15
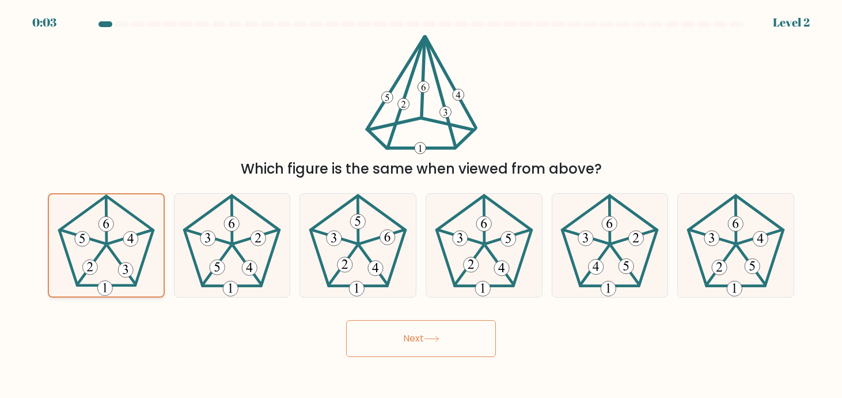
click at [421, 205] on input "a." at bounding box center [421, 202] width 1 height 6
click at [387, 344] on button "Next" at bounding box center [421, 338] width 150 height 37
